Goal: Complete application form

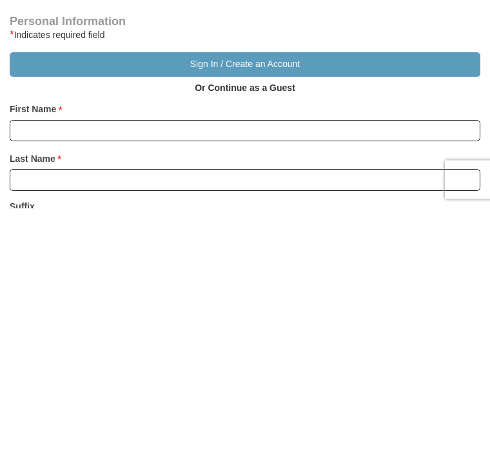
scroll to position [595, 0]
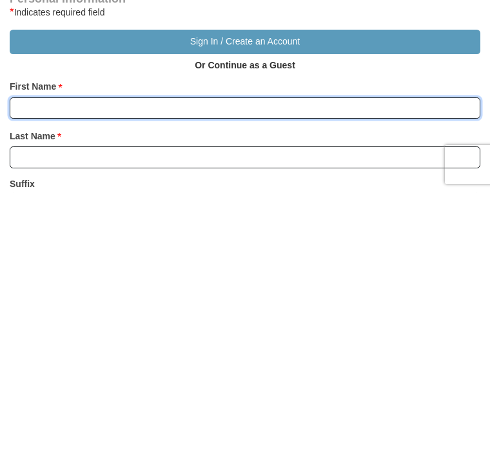
click at [34, 360] on input "First Name *" at bounding box center [245, 371] width 471 height 22
type input "[PERSON_NAME]"
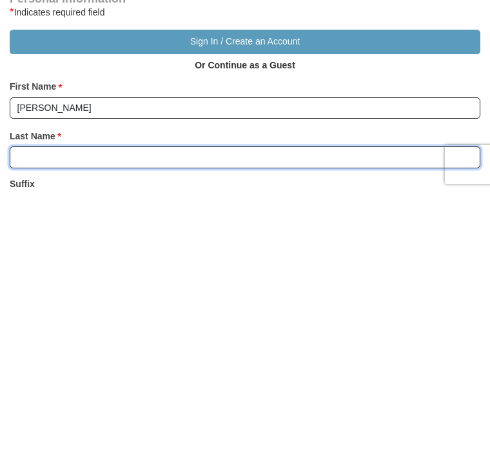
click at [25, 409] on input "Last Name *" at bounding box center [245, 420] width 471 height 22
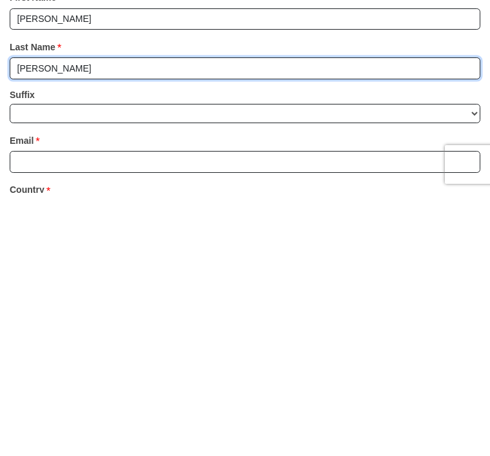
scroll to position [685, 0]
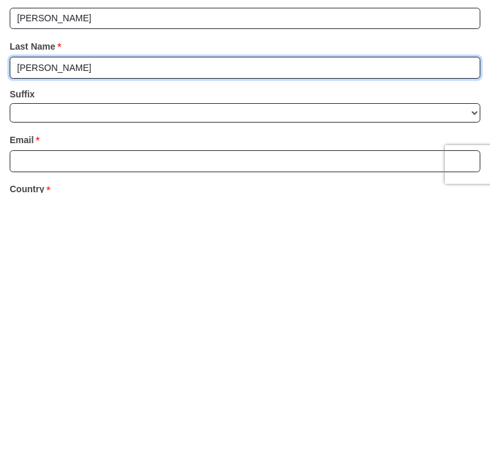
type input "[PERSON_NAME]"
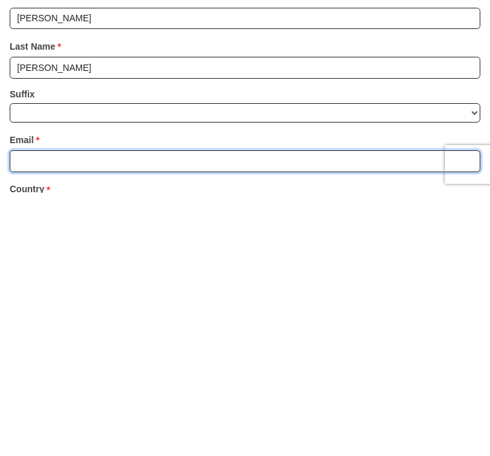
click at [35, 413] on input "Email *" at bounding box center [245, 424] width 471 height 22
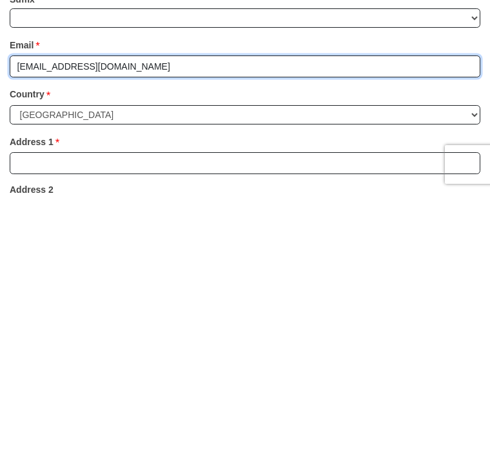
scroll to position [788, 0]
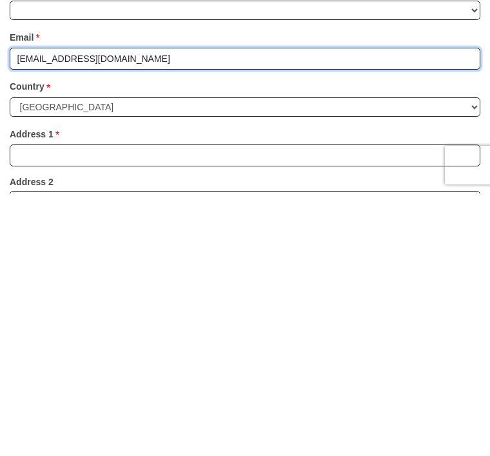
type input "[EMAIL_ADDRESS][DOMAIN_NAME]"
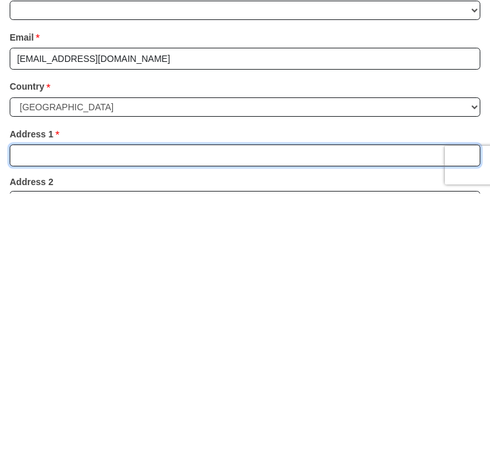
click at [37, 407] on input "Address 1 *" at bounding box center [245, 418] width 471 height 22
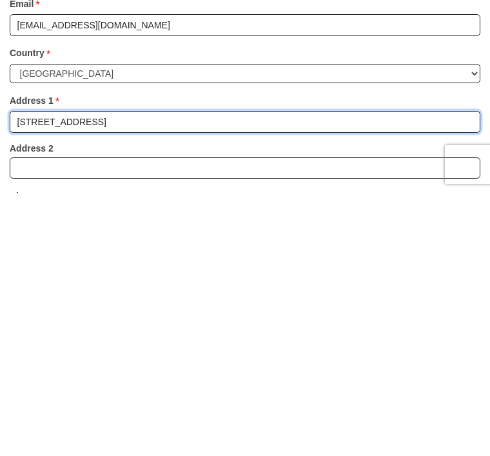
scroll to position [850, 0]
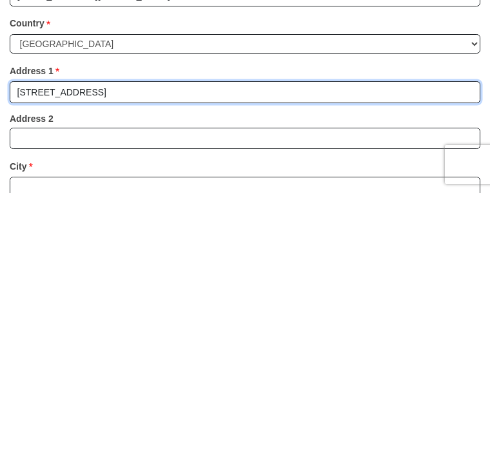
type input "[STREET_ADDRESS]"
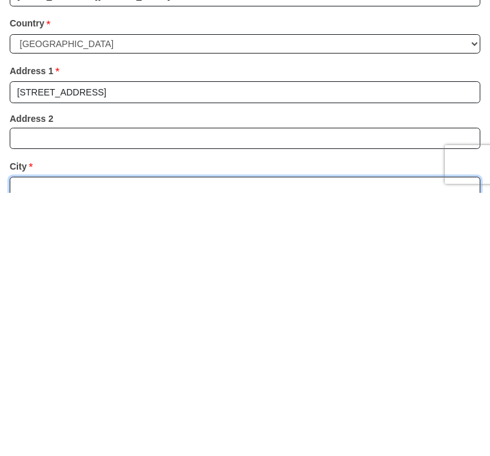
click at [43, 440] on input "City *" at bounding box center [245, 451] width 471 height 22
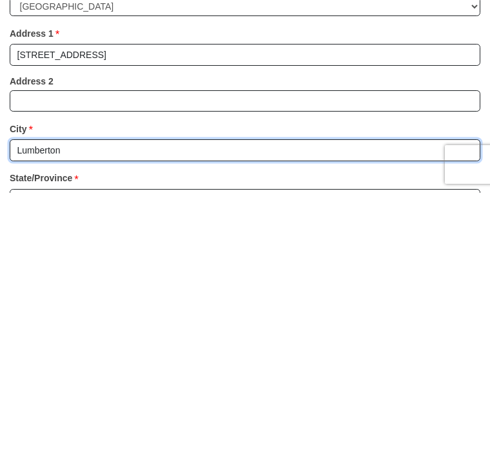
scroll to position [905, 0]
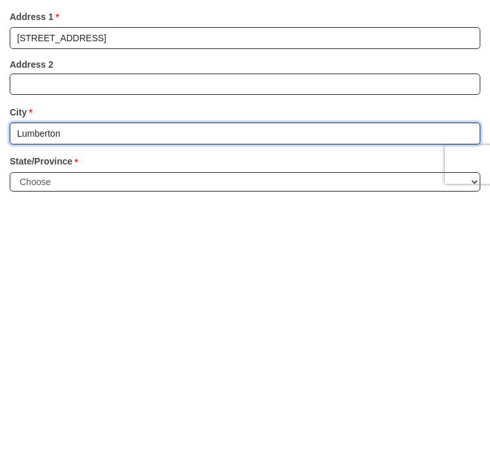
type input "Lumberton"
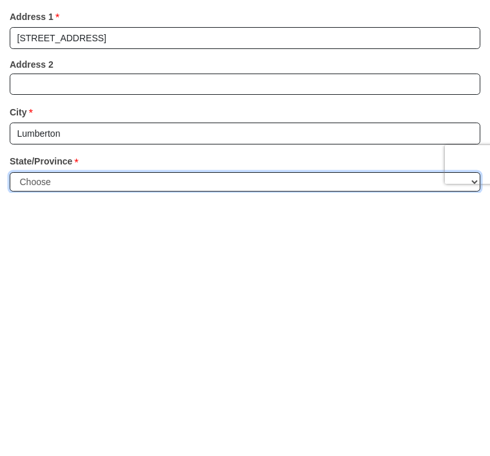
click at [472, 435] on select "Choose [US_STATE] [US_STATE] [US_STATE] [US_STATE] [US_STATE] Armed Forces Amer…" at bounding box center [245, 445] width 471 height 20
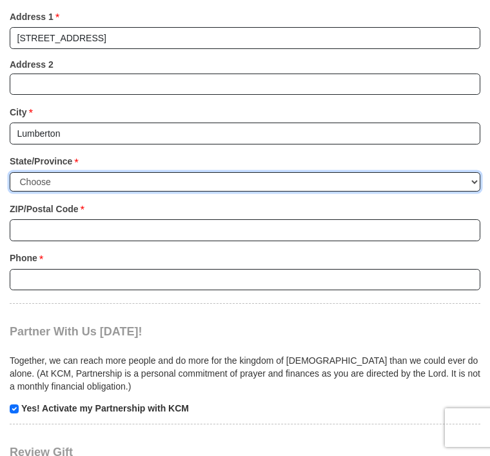
select select "[GEOGRAPHIC_DATA]"
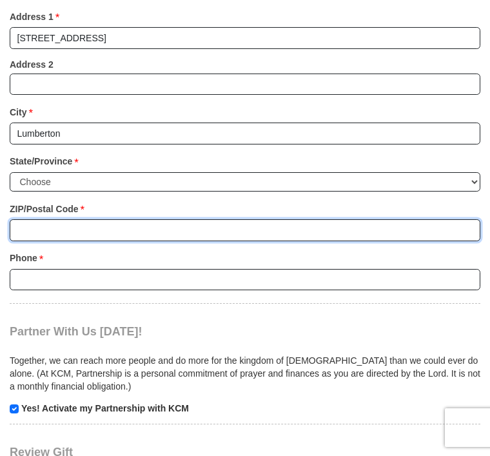
click at [35, 219] on input "ZIP/Postal Code *" at bounding box center [245, 230] width 471 height 22
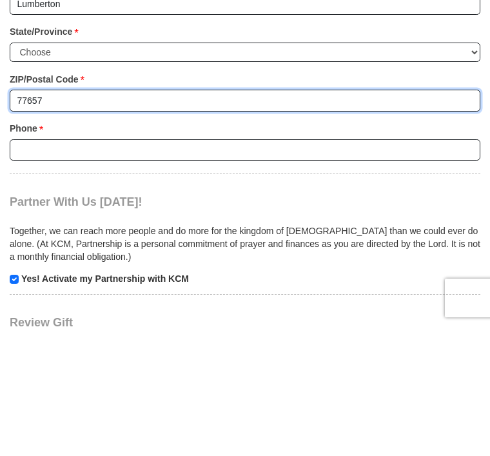
type input "77657"
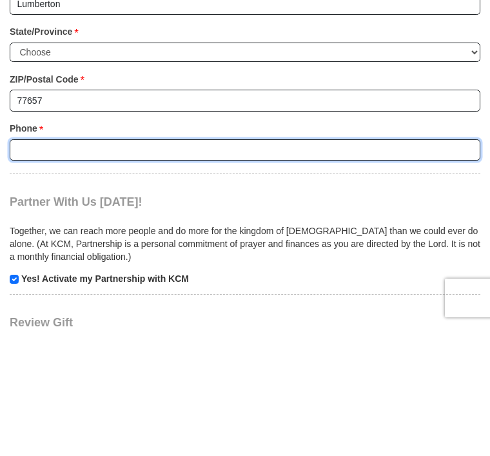
click at [32, 269] on input "Phone * *" at bounding box center [245, 280] width 471 height 22
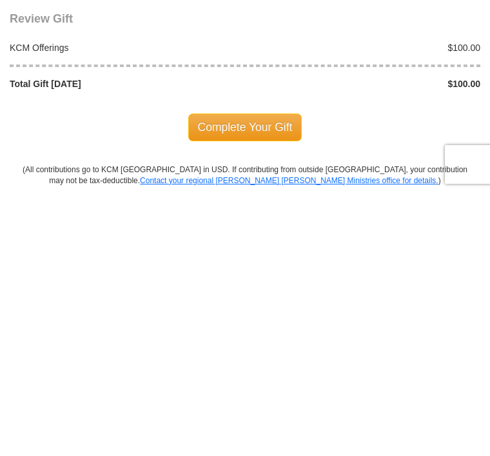
scroll to position [1345, 0]
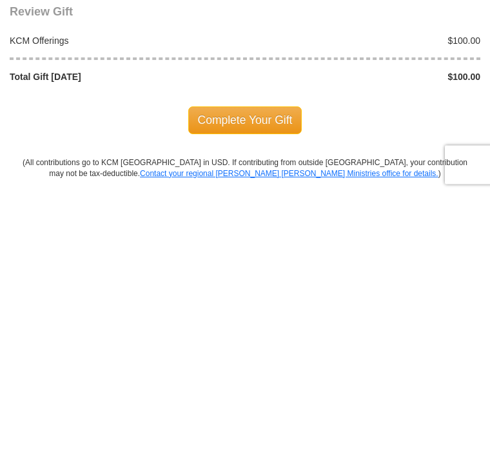
type input "4097910790"
click at [265, 369] on span "Complete Your Gift" at bounding box center [245, 382] width 114 height 27
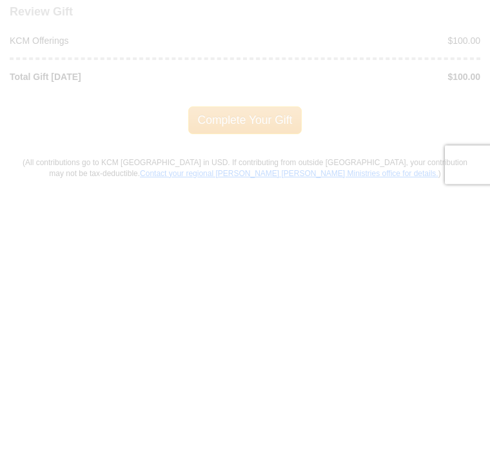
scroll to position [1608, 0]
